Goal: Task Accomplishment & Management: Use online tool/utility

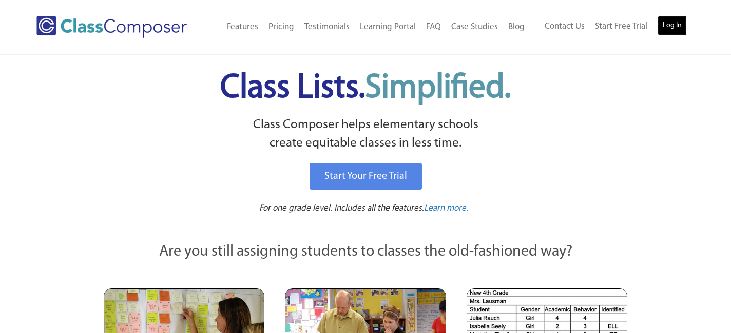
click at [669, 28] on link "Log In" at bounding box center [671, 25] width 29 height 21
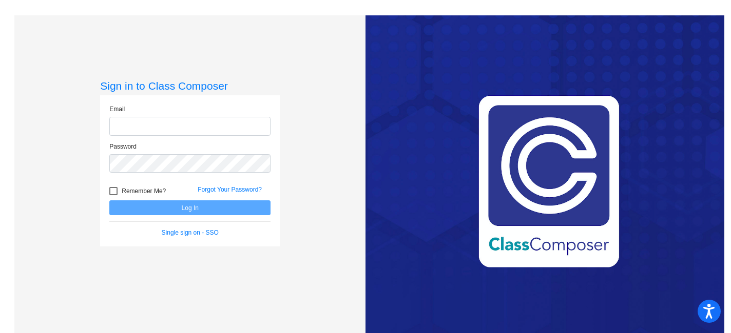
type input "[EMAIL_ADDRESS][DOMAIN_NAME]"
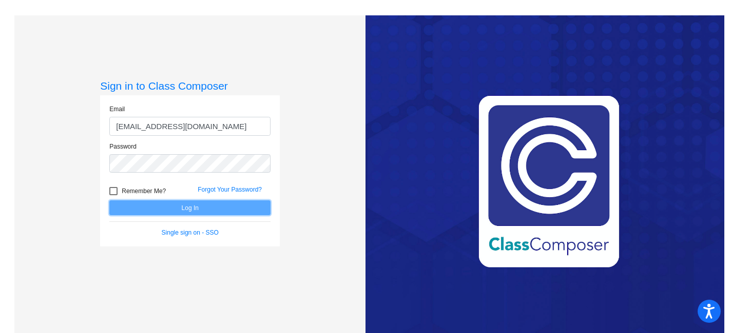
click at [224, 211] on button "Log In" at bounding box center [189, 208] width 161 height 15
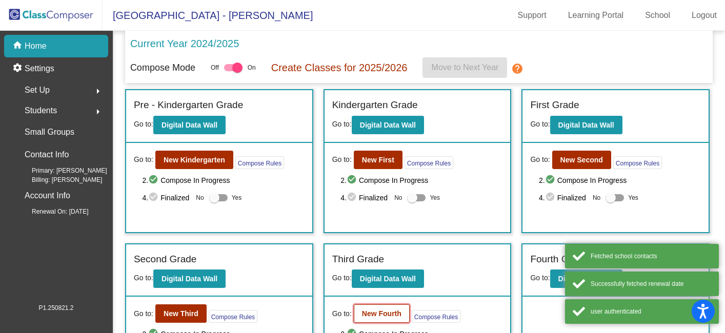
click at [383, 318] on b "New Fourth" at bounding box center [382, 314] width 40 height 8
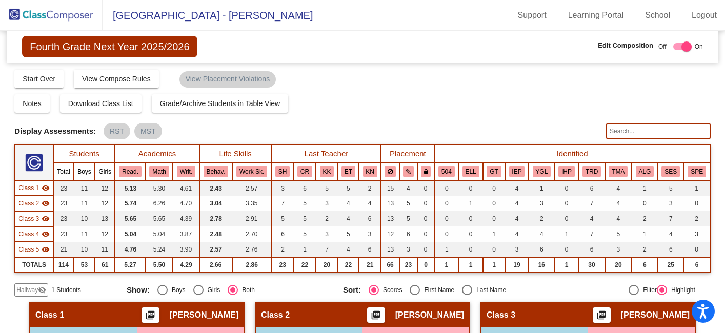
click at [625, 135] on input "text" at bounding box center [658, 131] width 105 height 16
type input "emma"
click at [717, 22] on link "Logout" at bounding box center [705, 15] width 42 height 16
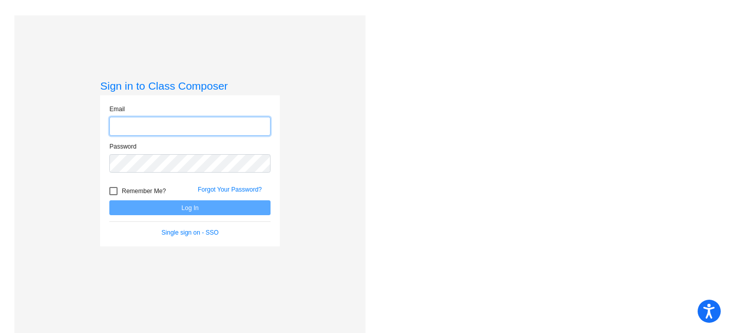
type input "mhesch@isd186.org"
